Goal: Check status: Check status

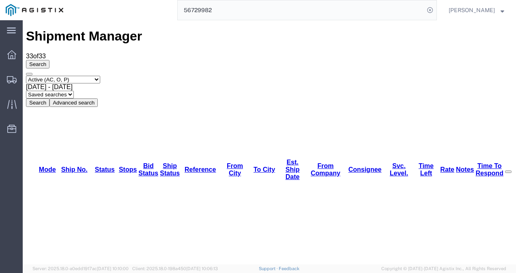
scroll to position [81, 0]
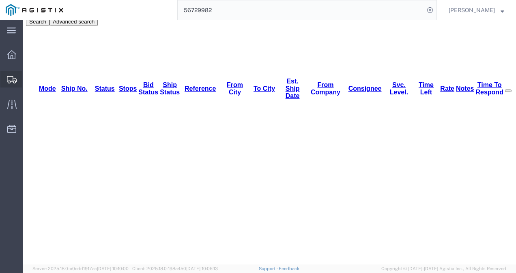
click at [28, 73] on span "Shipments" at bounding box center [25, 79] width 6 height 16
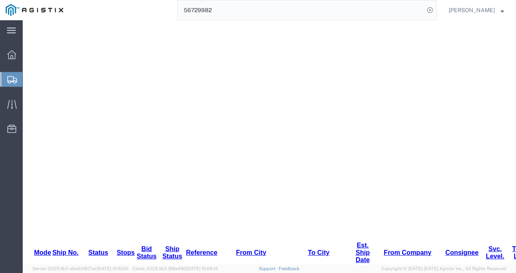
scroll to position [243, 0]
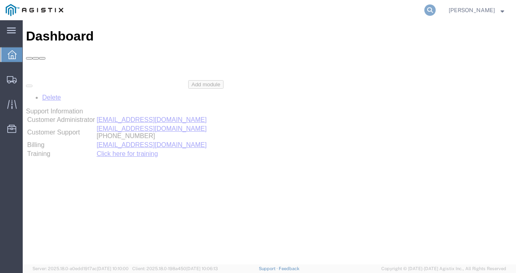
click at [435, 8] on icon at bounding box center [429, 9] width 11 height 11
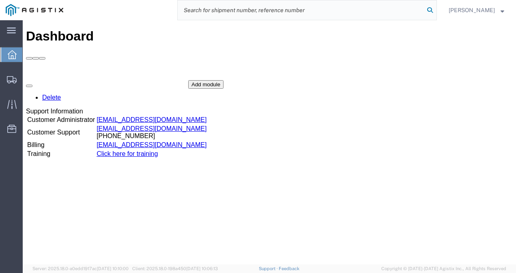
paste input "56729454"
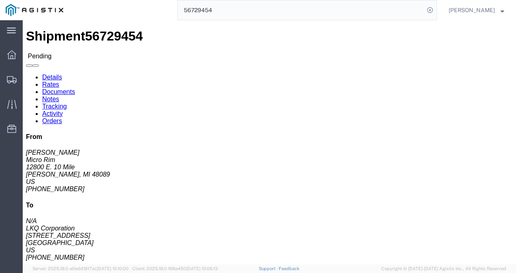
click div "Leg 1 - Truckload Vehicle 1: Standard Dry Van (53 Feet) Number of trucks: 1"
click link "Rates"
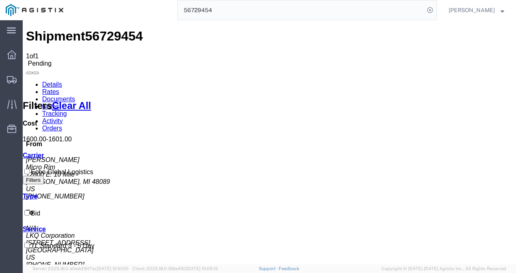
click at [49, 81] on link "Details" at bounding box center [52, 84] width 20 height 7
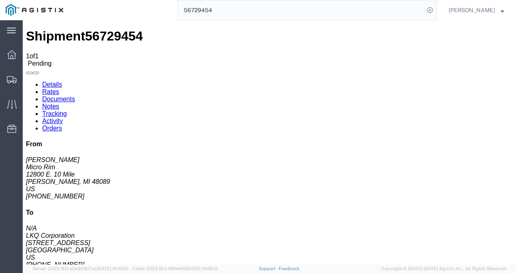
click div "Ship From Micro Rim (Jim) 12800 E. 10 Mile Warren, MI 48089 United States 810-9…"
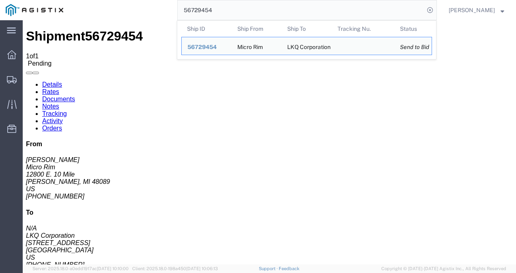
click at [246, 16] on input "56729454" at bounding box center [301, 9] width 246 height 19
paste input "56400"
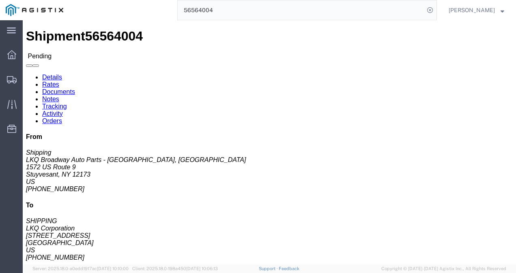
click div "Shipment Detail Ship From LKQ Broadway Auto Parts - Stockport, NY (Shipping) 13…"
click link "Rates"
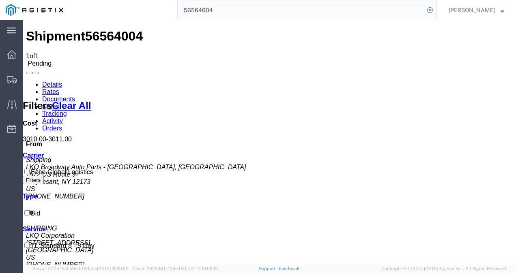
drag, startPoint x: 206, startPoint y: 192, endPoint x: 146, endPoint y: 134, distance: 84.3
click at [51, 81] on link "Details" at bounding box center [52, 84] width 20 height 7
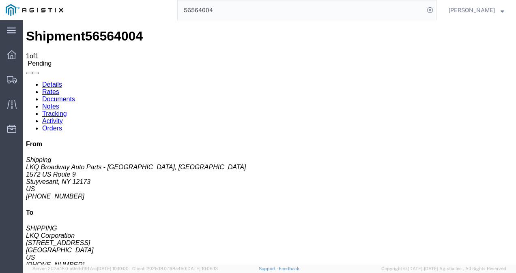
click div "Pickup & Delivery Dates 09/08/2025 08:00 - 09/08/2025 09:00 09/11/2025 06:15 - …"
click div "Leg 1 - Truckload Vehicle 1: Standard Dry Van (53 Feet) Number of trucks: 1"
click at [221, 10] on input "56564004" at bounding box center [301, 9] width 246 height 19
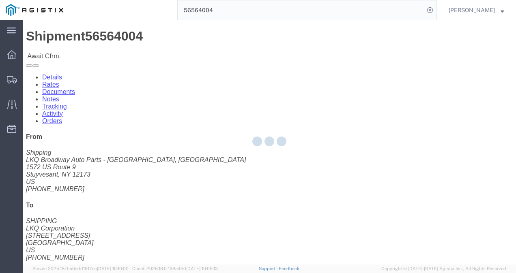
click at [238, 154] on div at bounding box center [269, 142] width 493 height 244
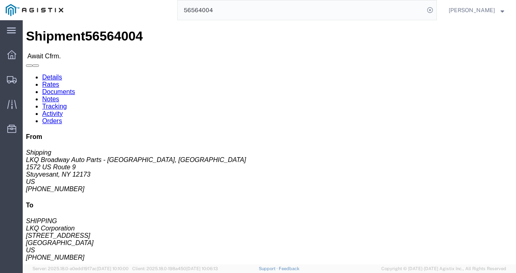
click link "Rates"
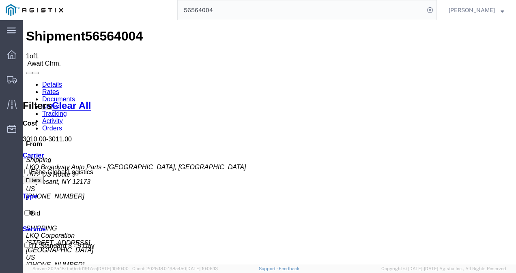
click at [91, 29] on span "56564004" at bounding box center [114, 36] width 58 height 15
copy span "56564004"
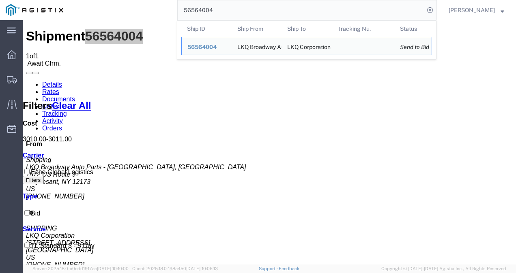
click at [251, 10] on input "56564004" at bounding box center [301, 9] width 246 height 19
paste input "72945"
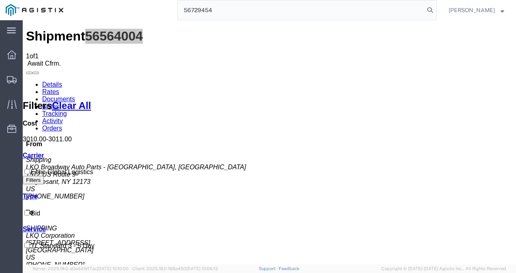
type input "56729454"
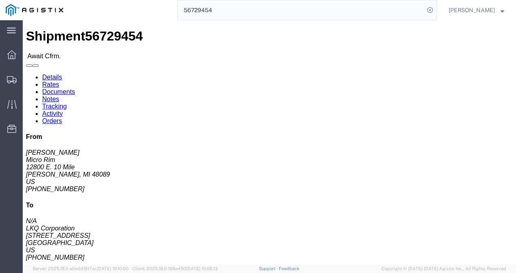
click div "Leg 1 - Truckload Vehicle 1: Standard Dry Van (53 Feet) Number of trucks: 1"
click div "Shipment Detail Ship From Micro Rim (Jim) 12800 E. 10 Mile Warren, MI 48089 Uni…"
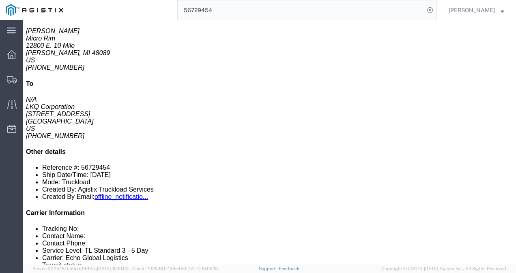
scroll to position [81, 0]
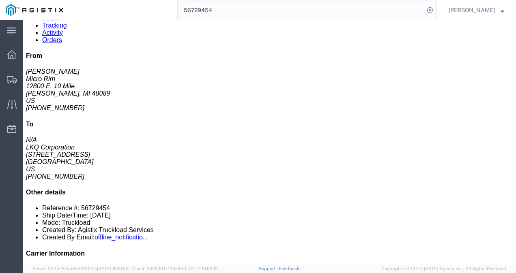
click link "Notes"
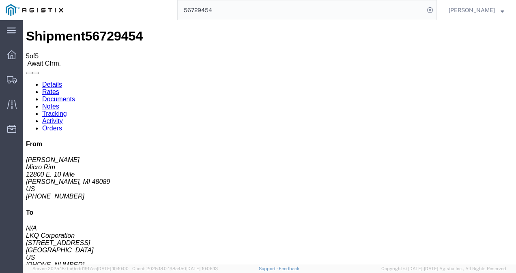
click at [50, 81] on link "Details" at bounding box center [52, 84] width 20 height 7
click div "From Jim Micro Rim 12800 E. 10 Mile Warren, MI 48089 US 810-923-1161 To N/A LKQ…"
drag, startPoint x: 52, startPoint y: 86, endPoint x: 7, endPoint y: 89, distance: 45.5
click div "Ship From Micro Rim (Jim) 12800 E. 10 Mile Warren, MI 48089 United States 810-9…"
click span "56729454"
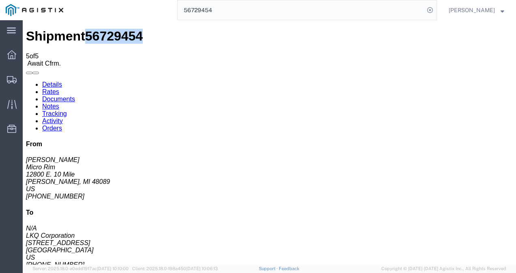
click span "56729454"
copy span "56729454"
click div "Ship From Micro Rim (Jim) 12800 E. 10 Mile Warren, MI 48089 United States 810-9…"
